Goal: Task Accomplishment & Management: Use online tool/utility

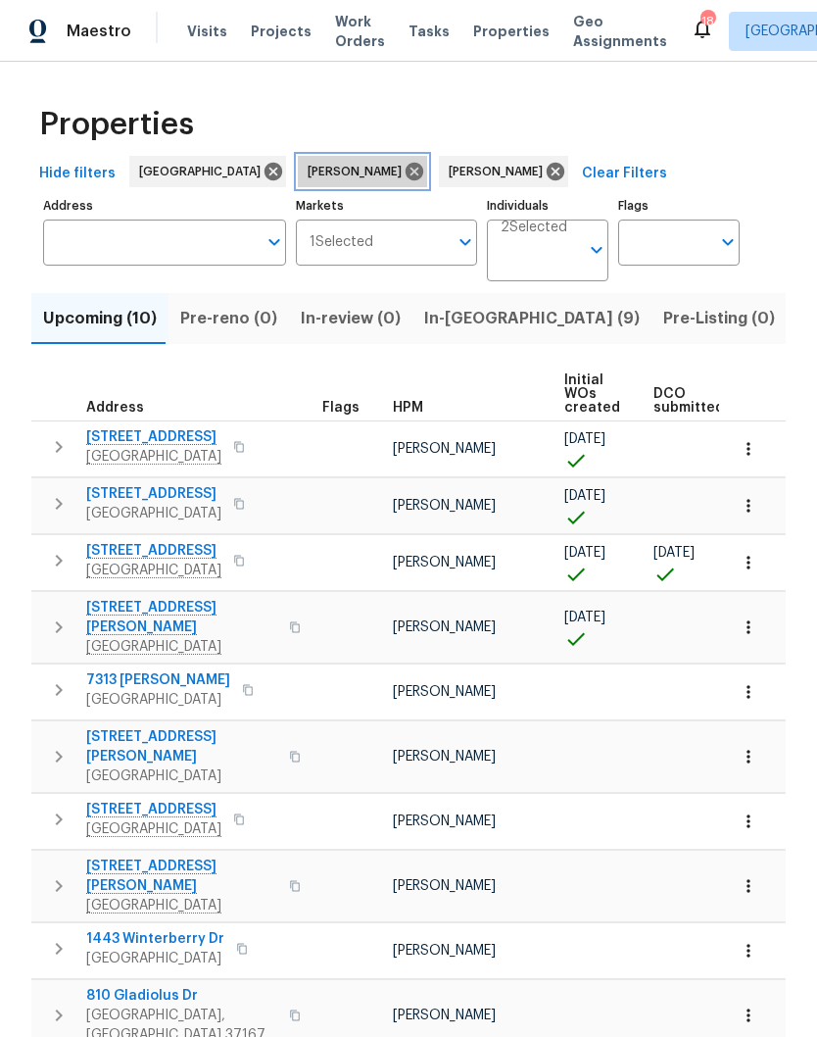
click at [404, 174] on icon at bounding box center [415, 172] width 22 height 22
click at [549, 251] on input "Individuals" at bounding box center [540, 258] width 78 height 46
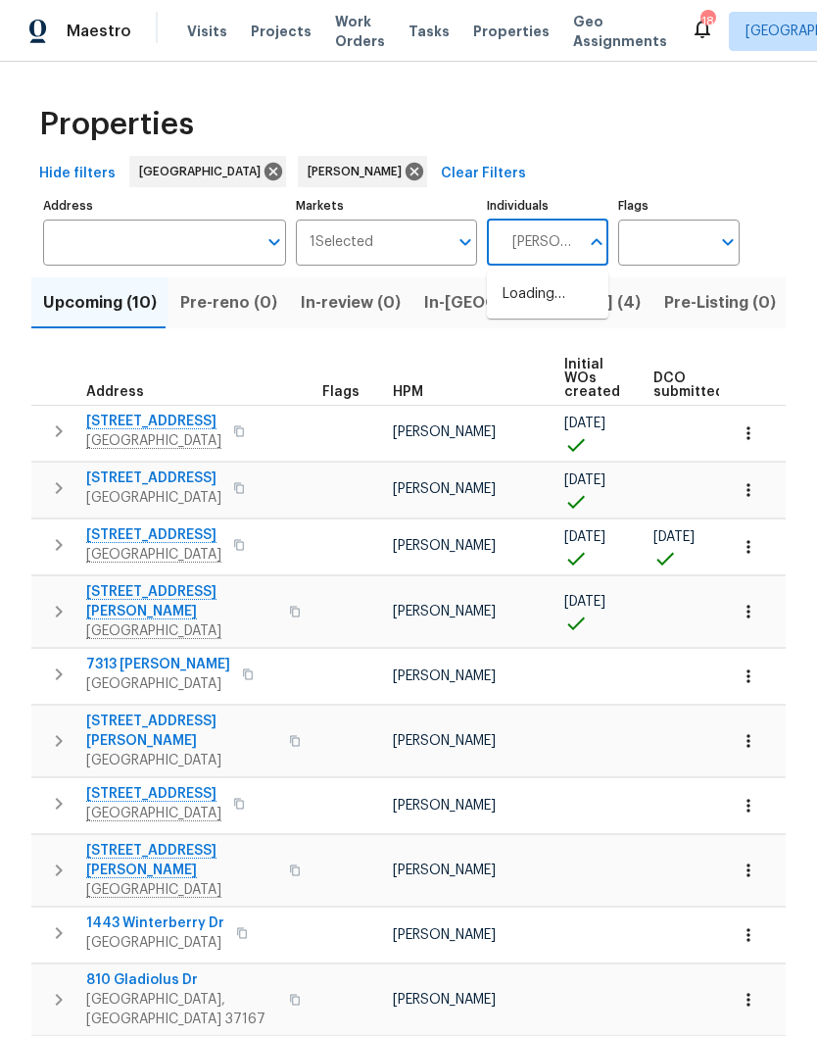
type input "Carmen childs"
click at [520, 310] on input "checkbox" at bounding box center [523, 304] width 41 height 41
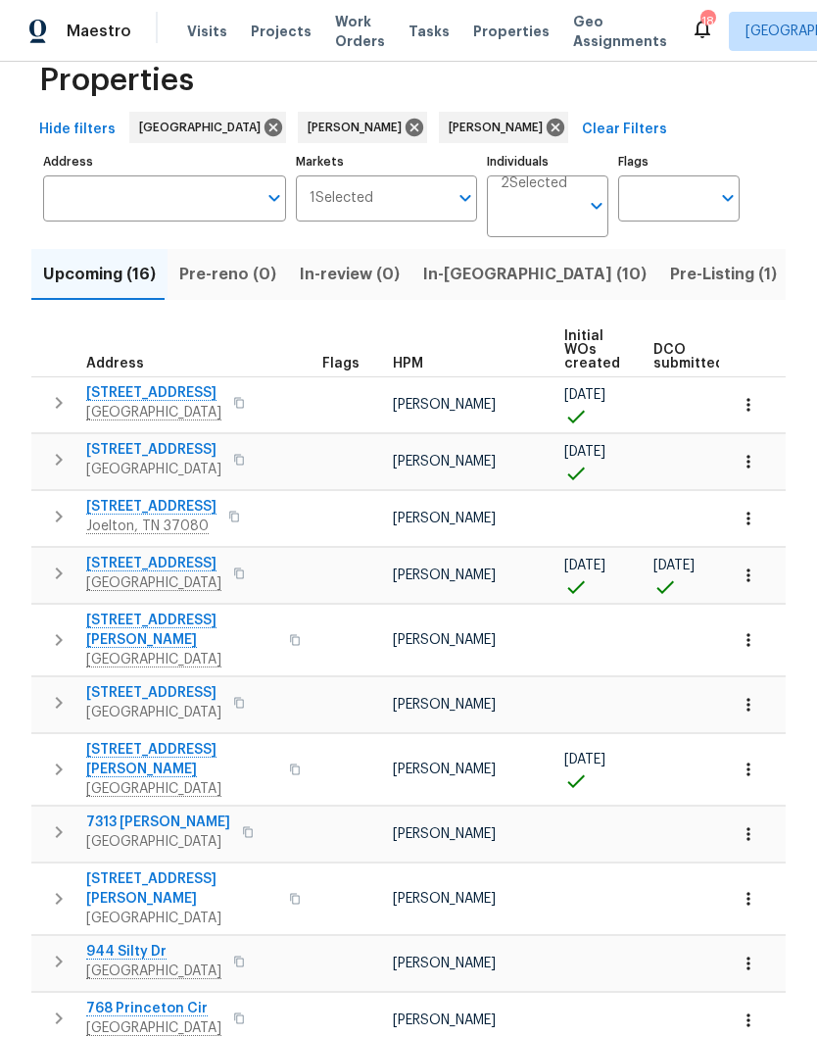
scroll to position [45, 0]
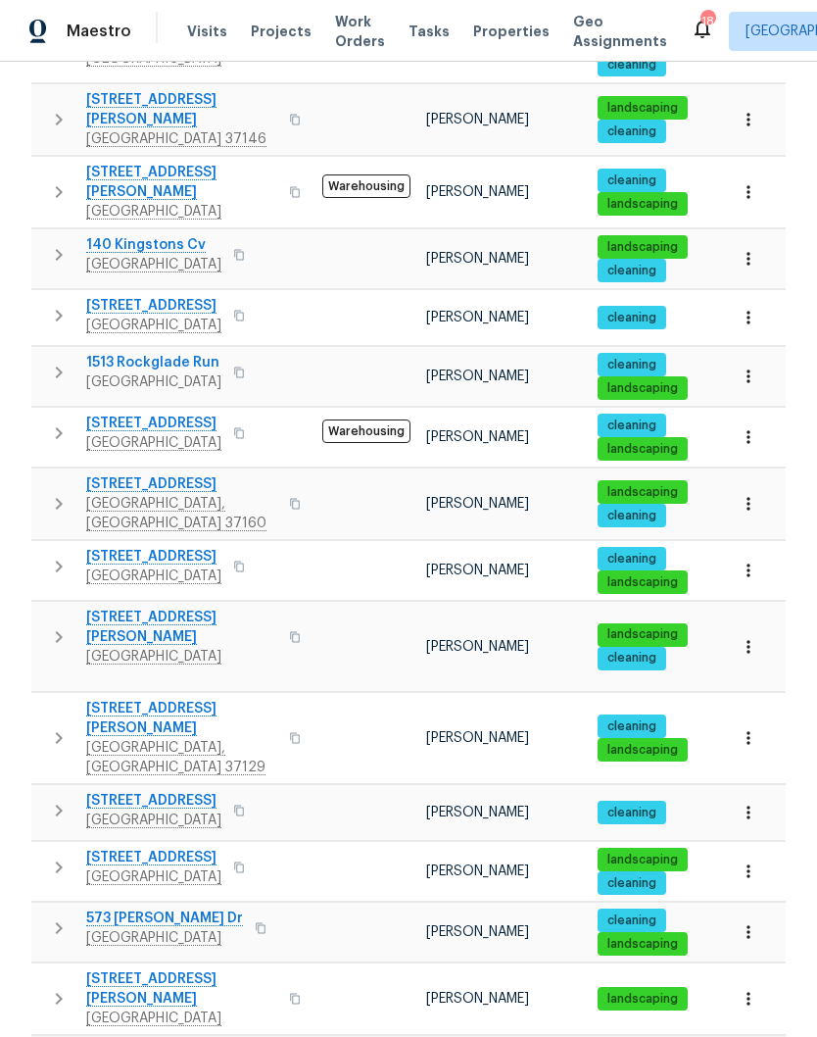
scroll to position [80, 0]
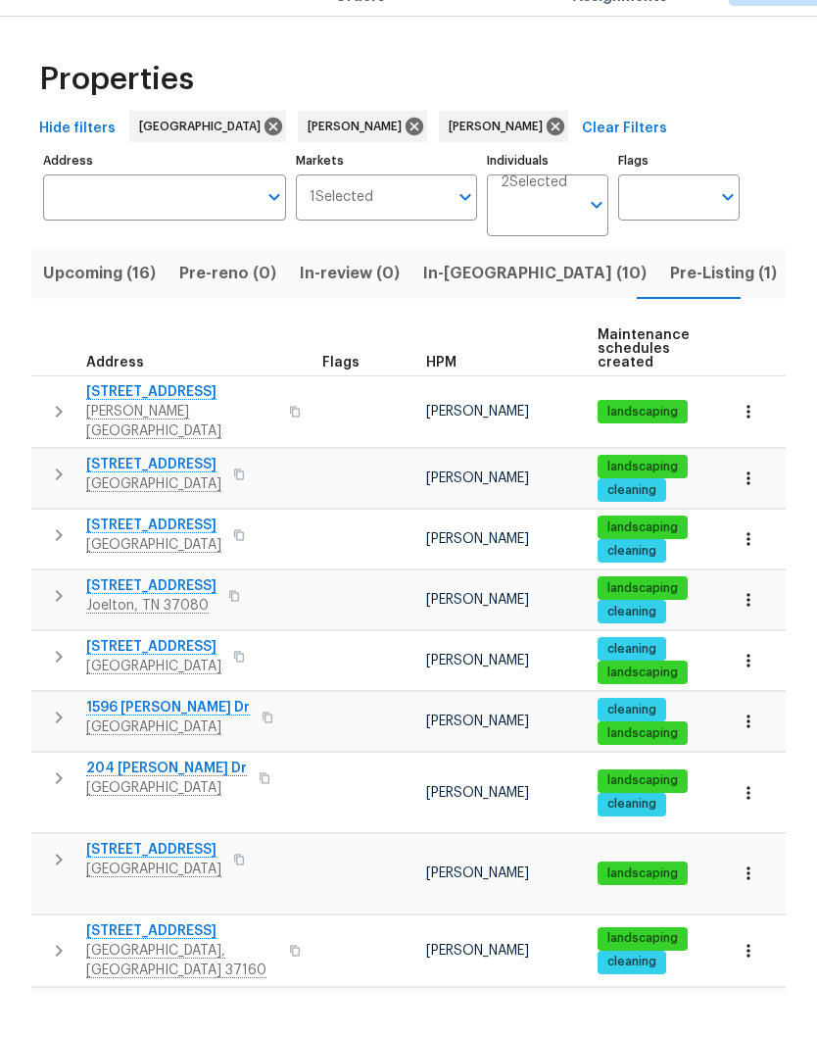
click at [165, 803] on span "204 [PERSON_NAME] Dr" at bounding box center [166, 813] width 161 height 20
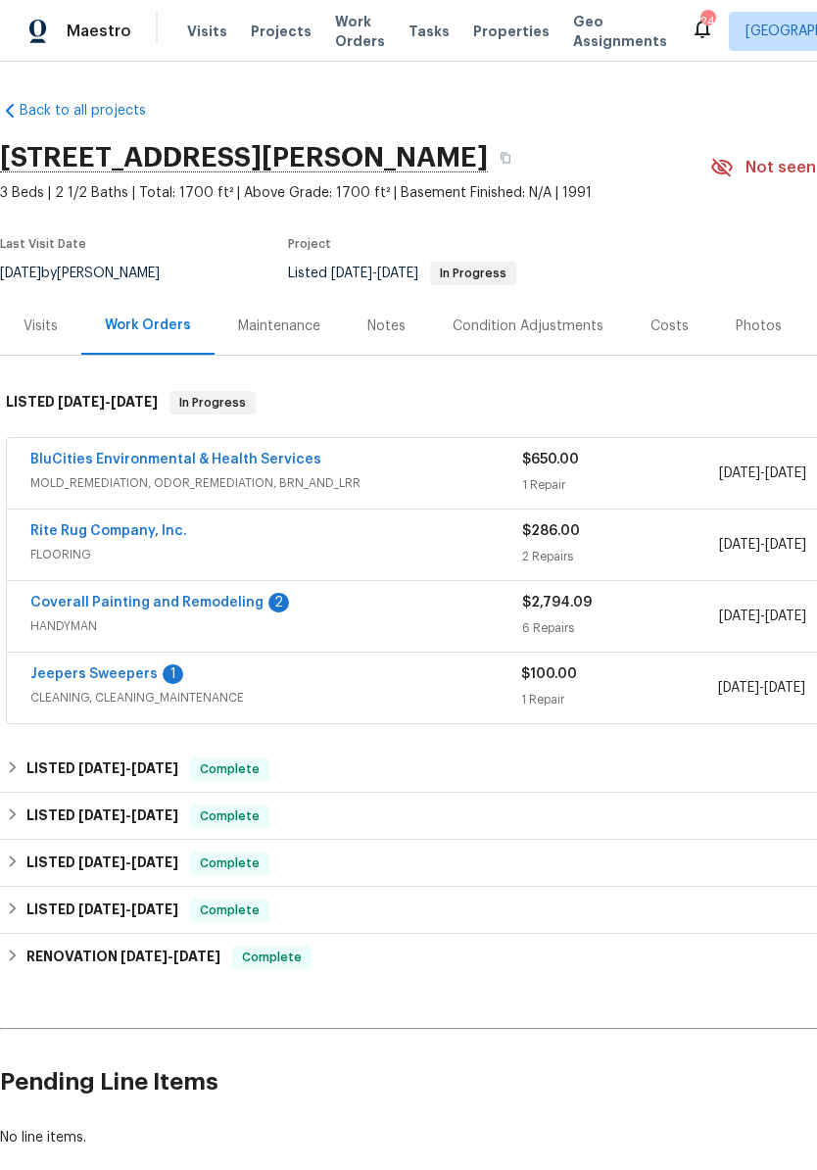
click at [123, 670] on link "Jeepers Sweepers" at bounding box center [93, 674] width 127 height 14
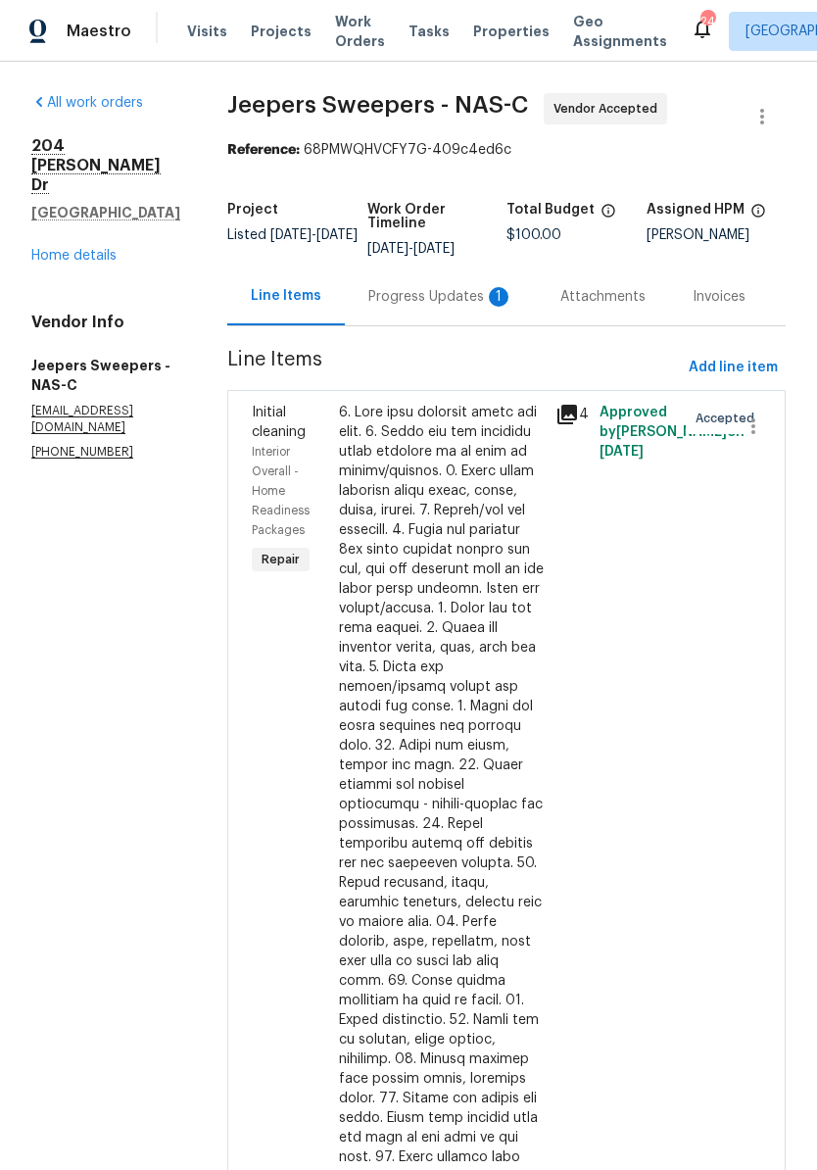
click at [430, 307] on div "Progress Updates 1" at bounding box center [440, 297] width 145 height 20
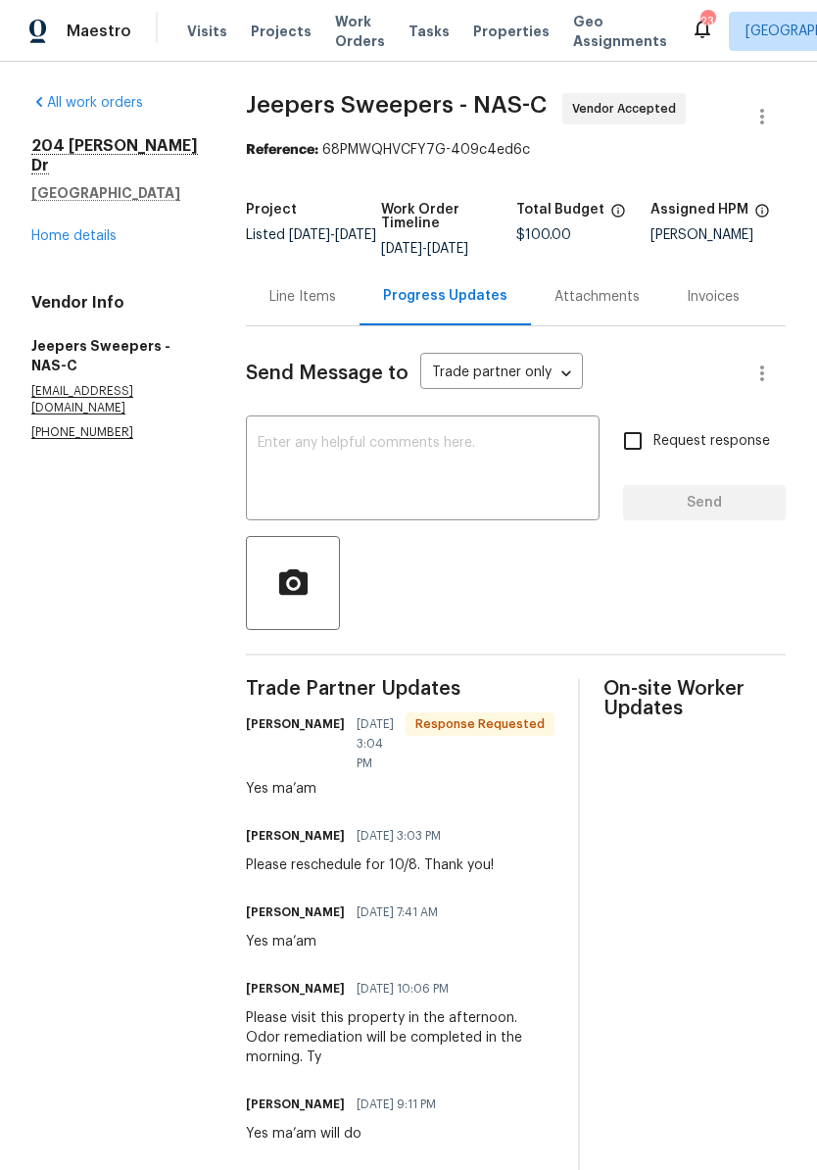
click at [346, 462] on textarea at bounding box center [423, 470] width 330 height 69
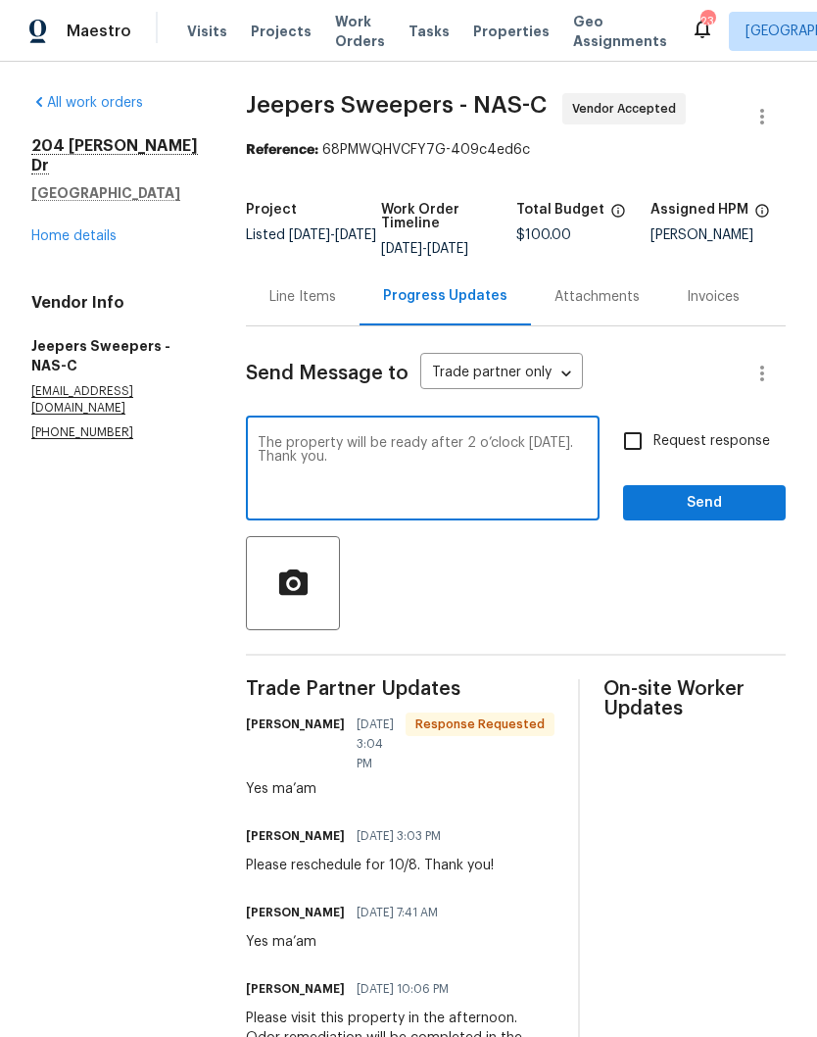
type textarea "The property will be ready after 2 o’clock [DATE]. Thank you."
click at [722, 515] on span "Send" at bounding box center [704, 503] width 131 height 24
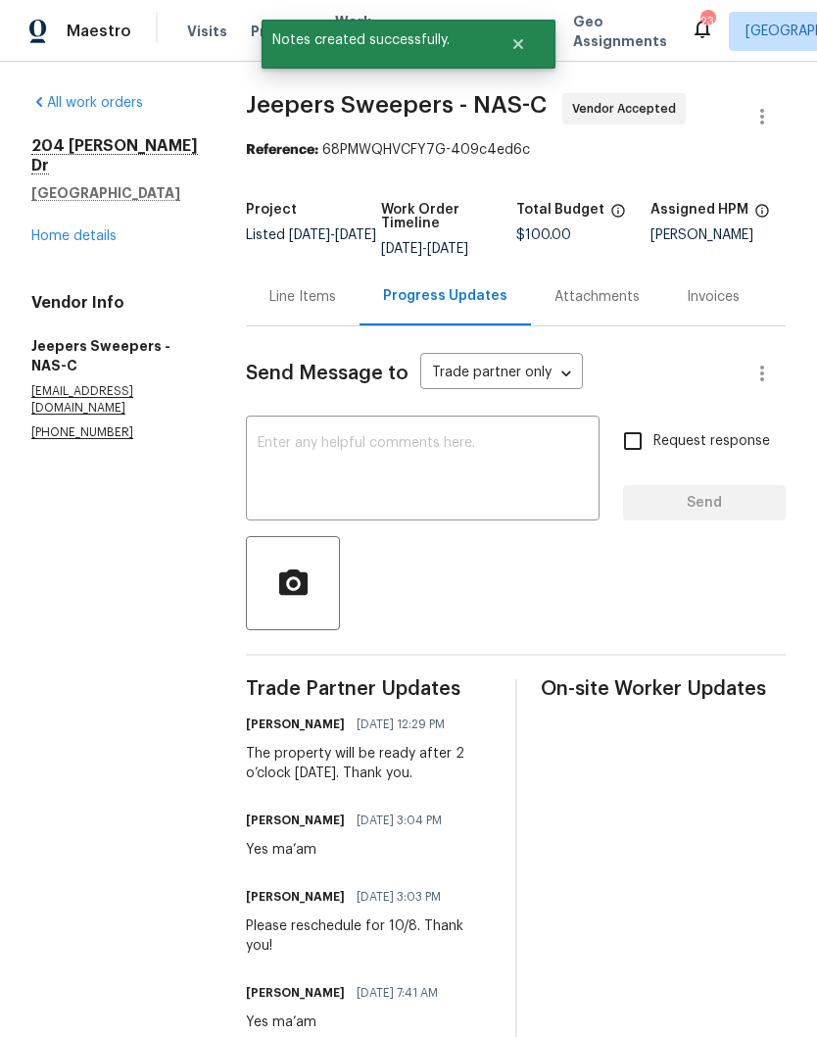
click at [88, 229] on link "Home details" at bounding box center [73, 236] width 85 height 14
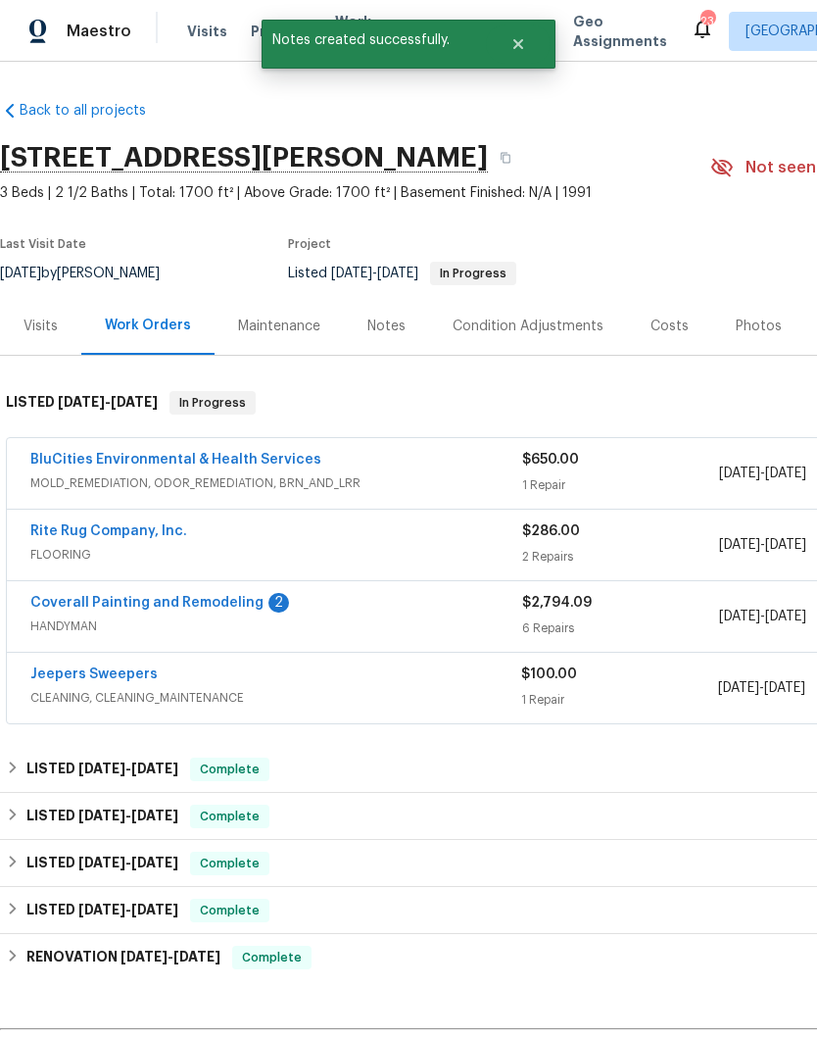
click at [188, 607] on link "Coverall Painting and Remodeling" at bounding box center [146, 603] width 233 height 14
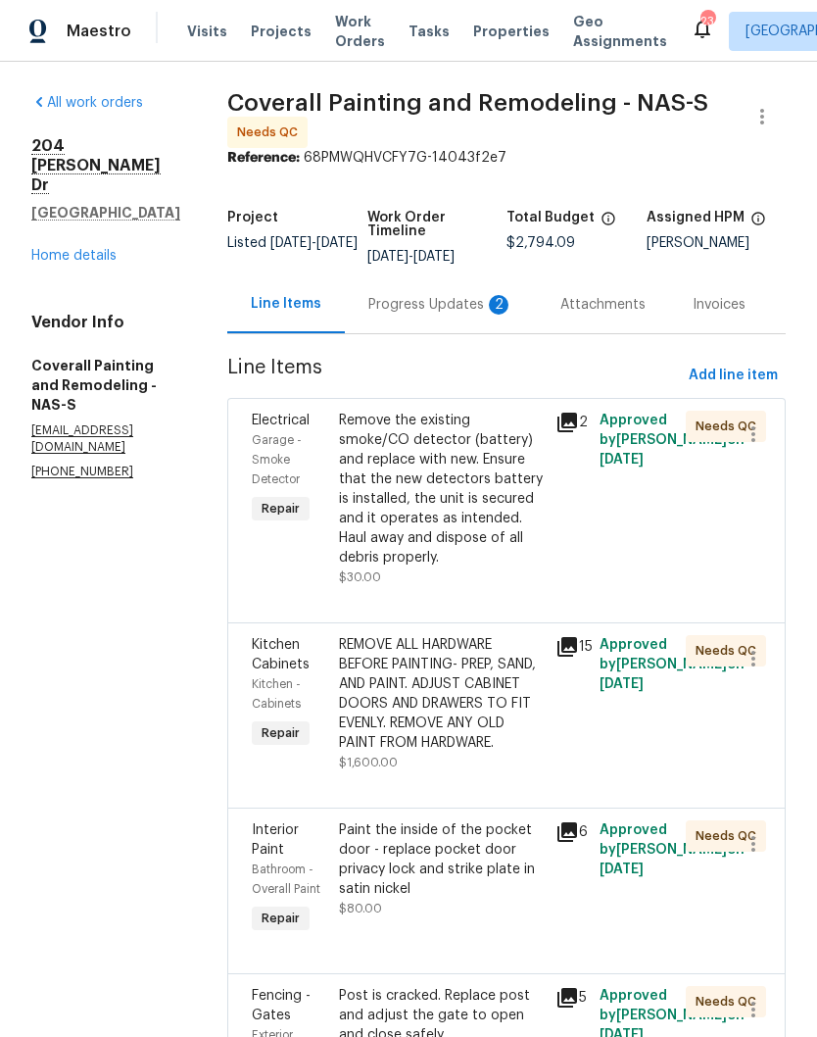
click at [209, 35] on span "Visits" at bounding box center [207, 32] width 40 height 20
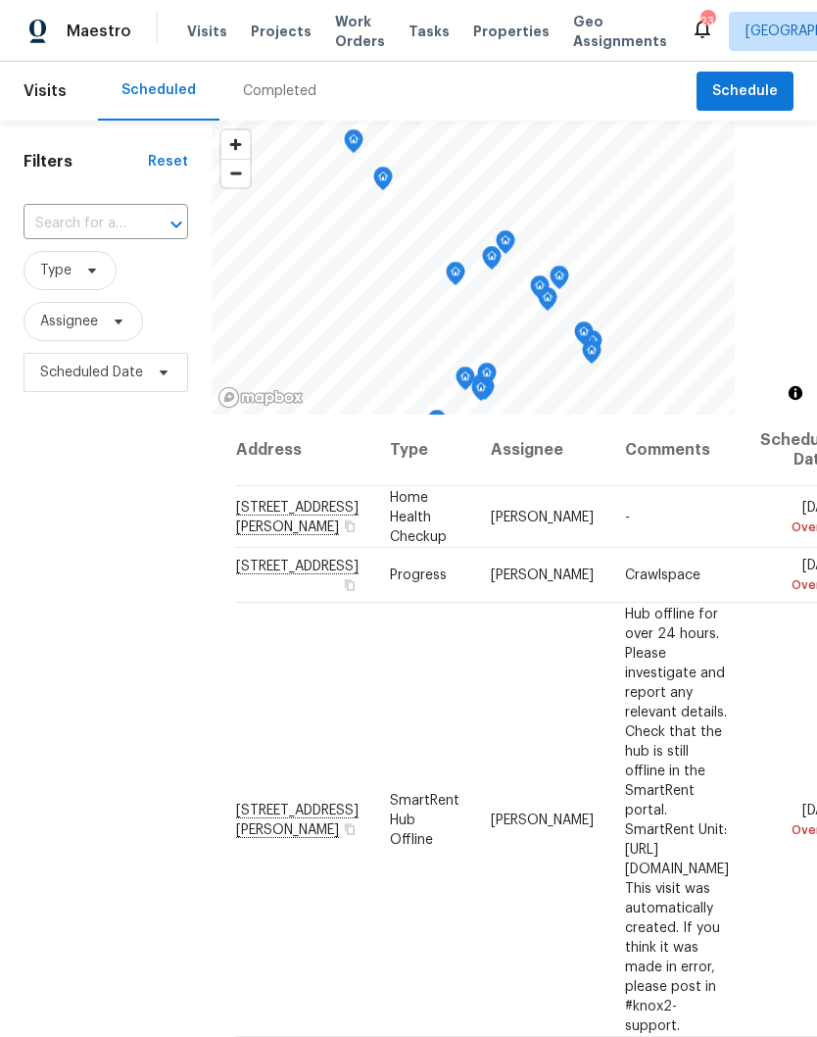
click at [98, 220] on input "text" at bounding box center [79, 224] width 110 height 30
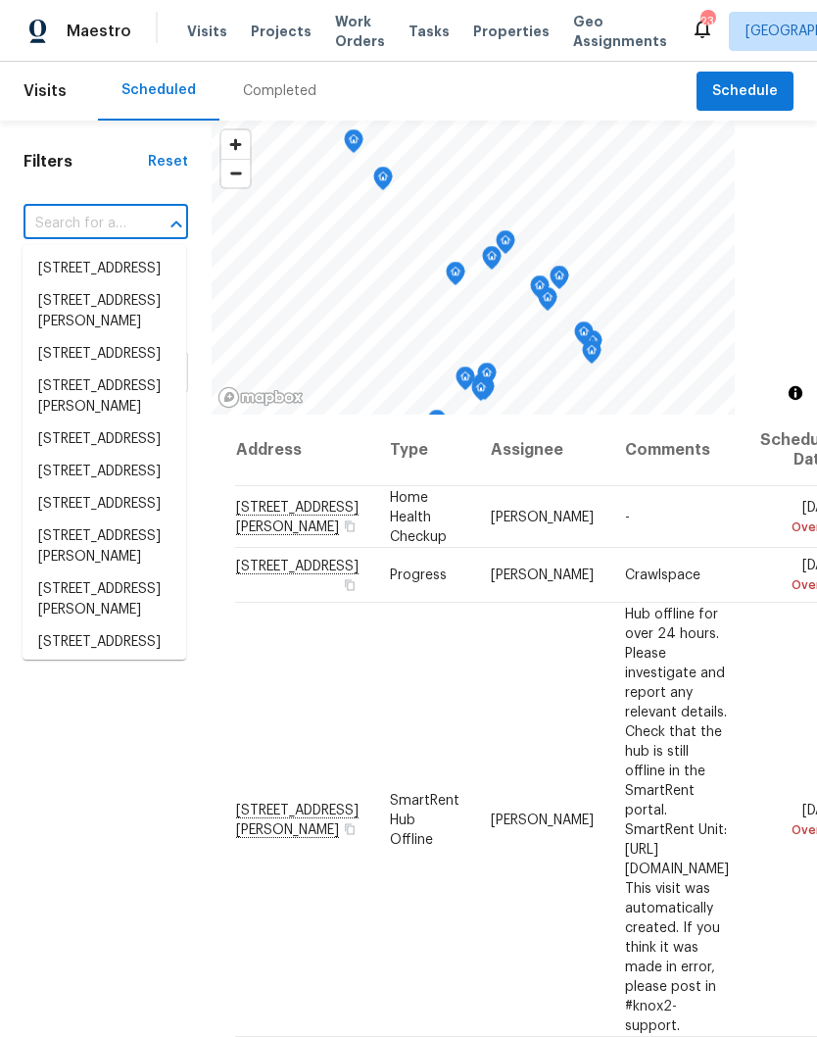
click at [102, 219] on input "text" at bounding box center [79, 224] width 110 height 30
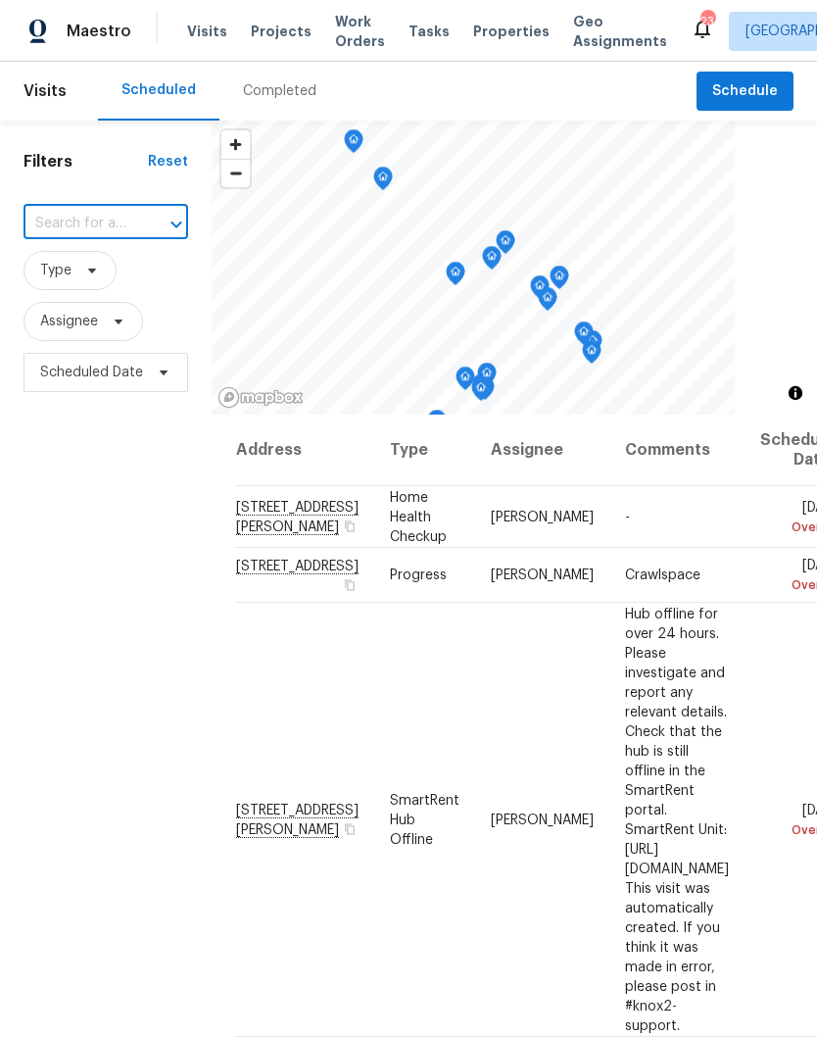
paste input "204 Melodie Dr Clarksville, TN 37043"
type input "204 Melodie Dr Clarksville, TN 37043"
click at [119, 276] on li "[STREET_ADDRESS][PERSON_NAME]" at bounding box center [105, 280] width 164 height 54
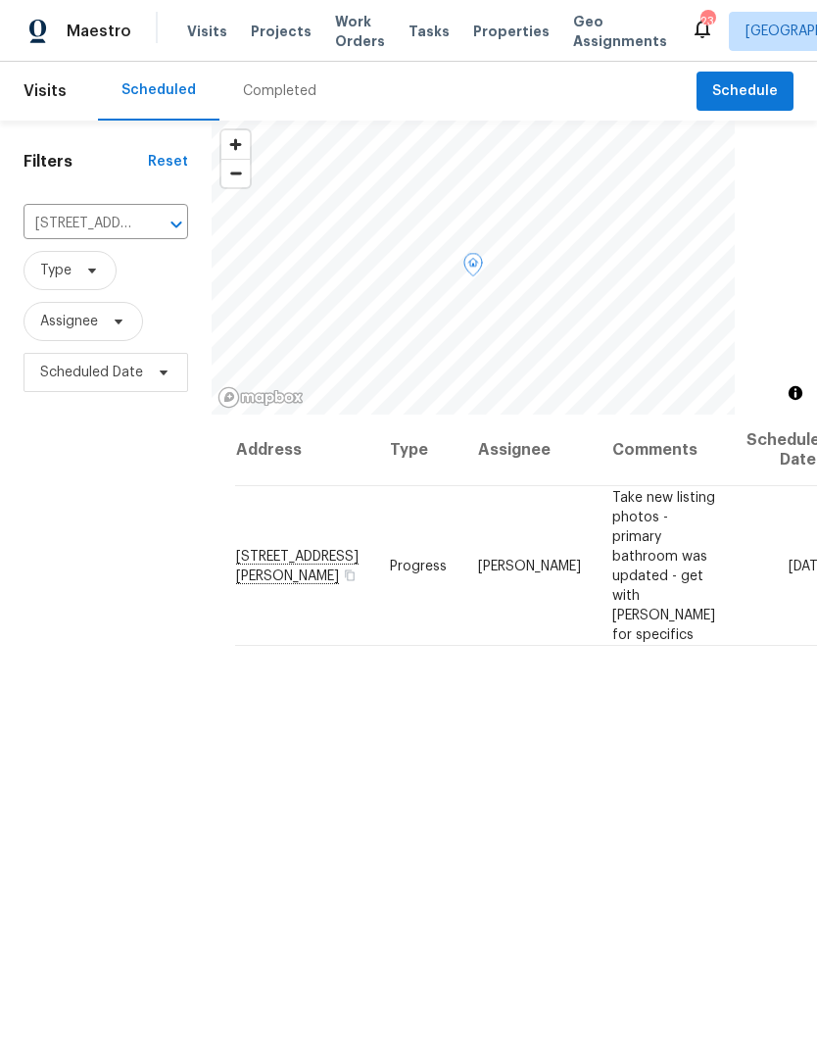
click at [0, 0] on icon at bounding box center [0, 0] width 0 height 0
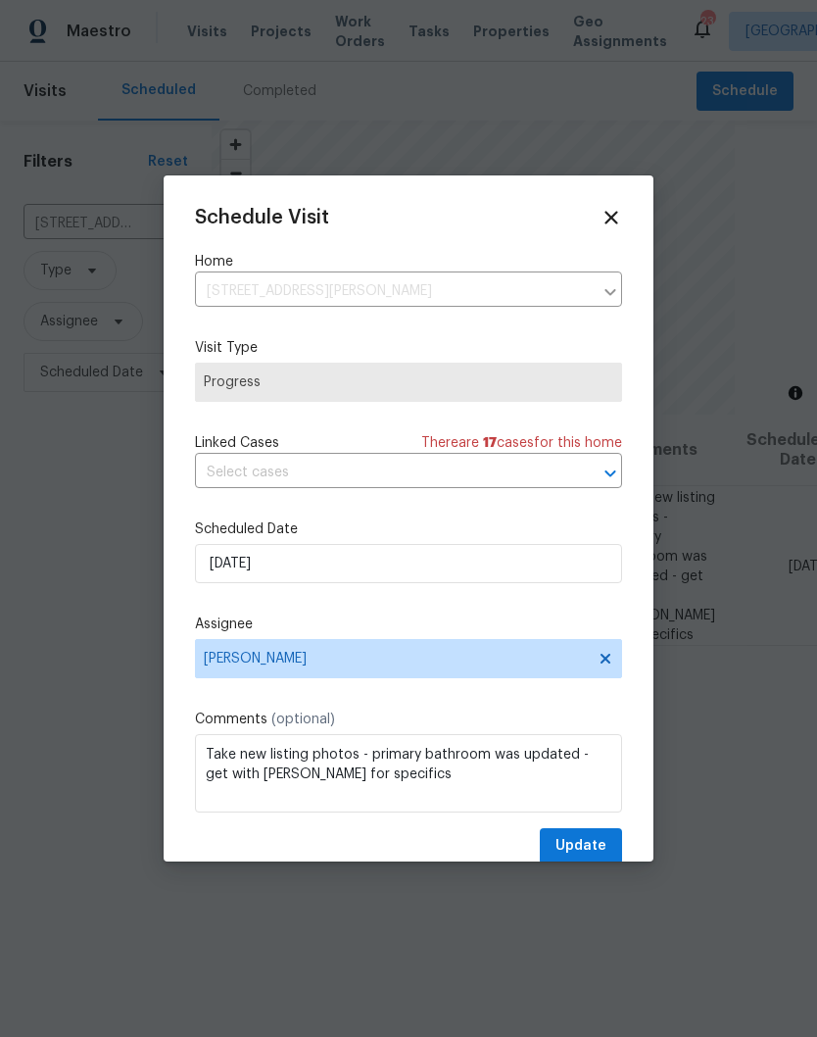
click at [620, 216] on icon at bounding box center [612, 218] width 22 height 22
